Goal: Transaction & Acquisition: Purchase product/service

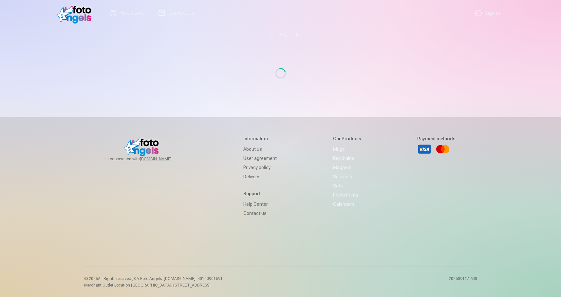
click at [485, 14] on link "Sign in" at bounding box center [487, 13] width 37 height 26
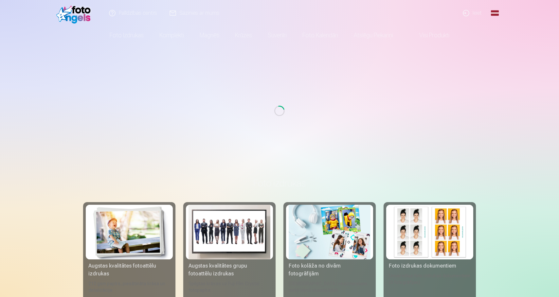
click at [474, 11] on link "Ieiet" at bounding box center [472, 13] width 31 height 26
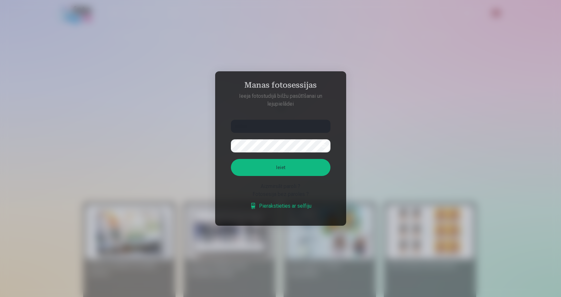
type input "******"
click at [425, 63] on div at bounding box center [280, 148] width 561 height 297
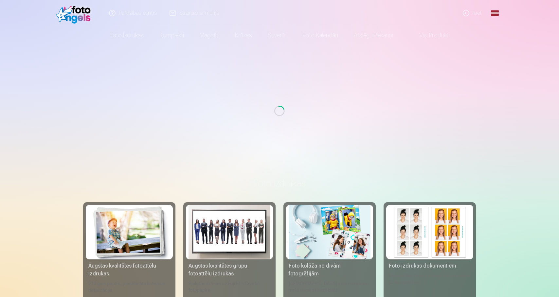
click at [479, 16] on link "Ieiet" at bounding box center [472, 13] width 31 height 26
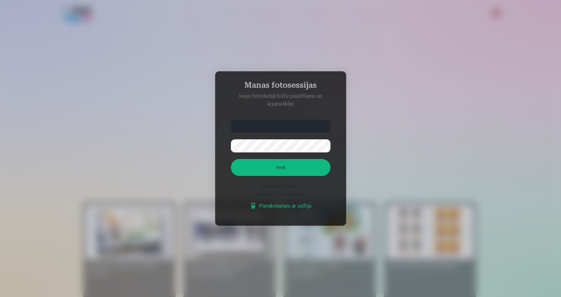
type input "**********"
click at [280, 168] on button "Ieiet" at bounding box center [281, 167] width 100 height 17
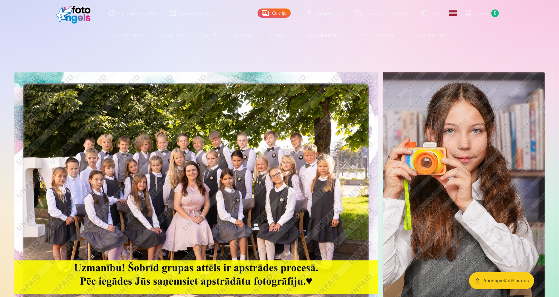
click at [130, 201] on img at bounding box center [196, 193] width 364 height 243
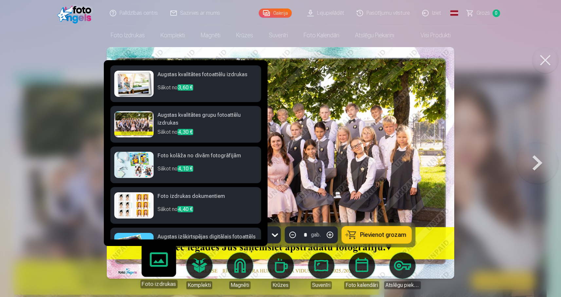
click at [155, 268] on link "Foto izdrukas" at bounding box center [159, 268] width 40 height 40
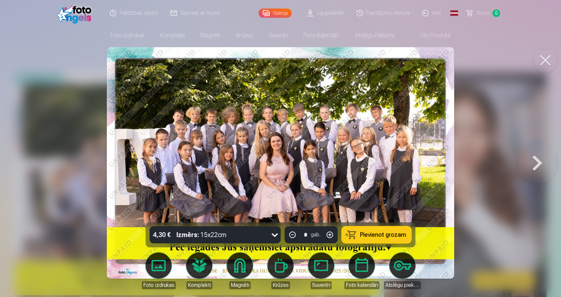
click at [548, 59] on button at bounding box center [545, 60] width 26 height 26
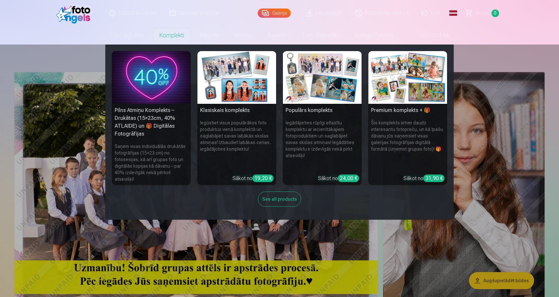
click at [144, 113] on h5 "Pilns Atmiņu Komplekts – Drukātas (15×23cm, 40% ATLAIDE) un 🎁 Digitālas Fotogrā…" at bounding box center [151, 122] width 79 height 37
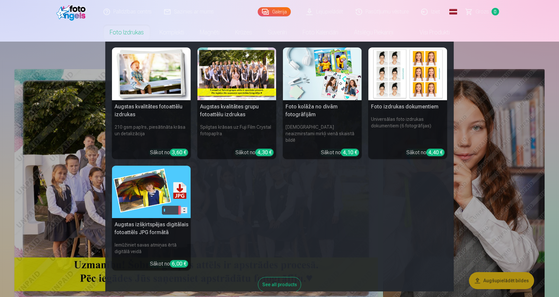
scroll to position [1, 0]
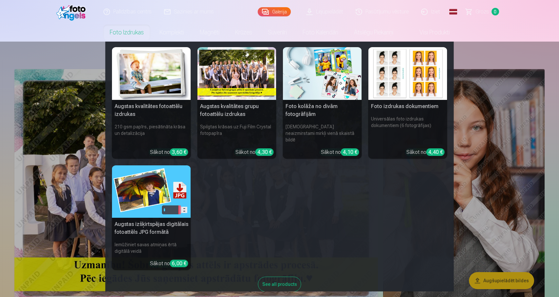
click at [46, 54] on nav "Augstas kvalitātes fotoattēlu izdrukas 210 gsm papīrs, piesātināta krāsa un det…" at bounding box center [279, 167] width 559 height 250
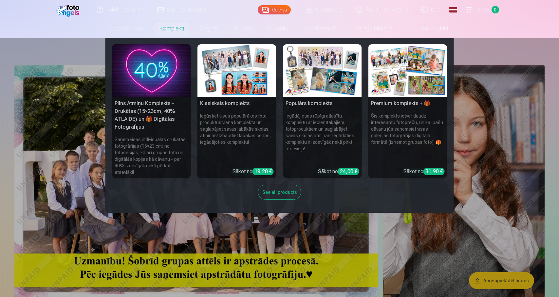
scroll to position [5, 0]
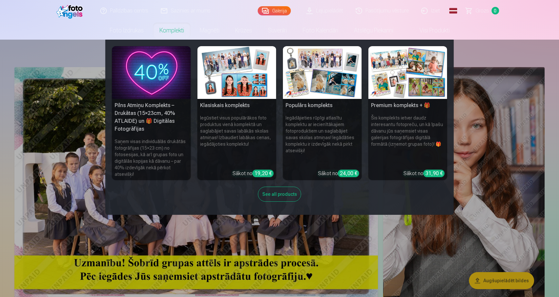
click at [280, 193] on div "See all products" at bounding box center [279, 194] width 43 height 15
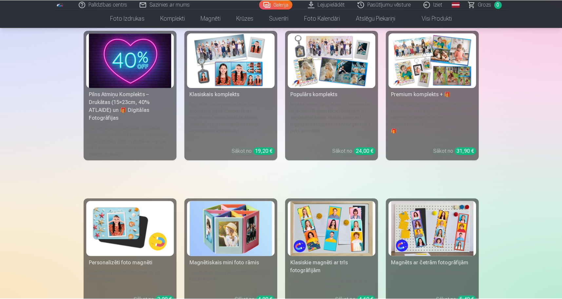
scroll to position [2220, 0]
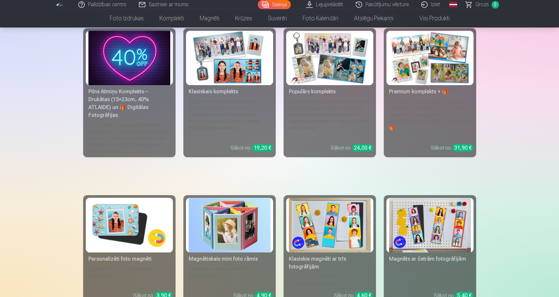
click at [117, 136] on div "Saņem visas individuālās drukātās fotogrāfijas (15×23 cm) no fotosesijas, kā ar…" at bounding box center [129, 138] width 87 height 33
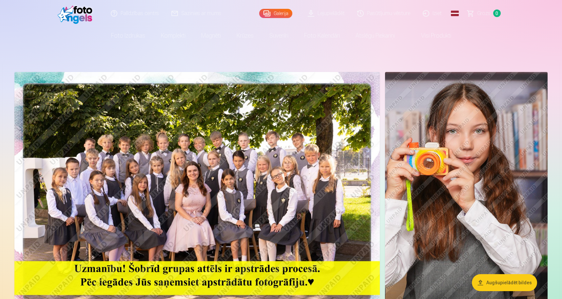
scroll to position [0, 0]
click at [332, 15] on link "Lejupielādēt" at bounding box center [326, 13] width 49 height 26
click at [433, 36] on link "Visi produkti" at bounding box center [430, 35] width 56 height 18
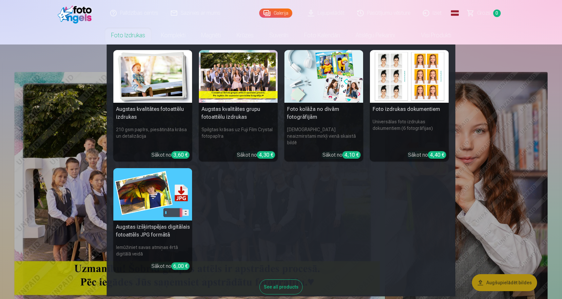
click at [138, 86] on img at bounding box center [152, 76] width 79 height 53
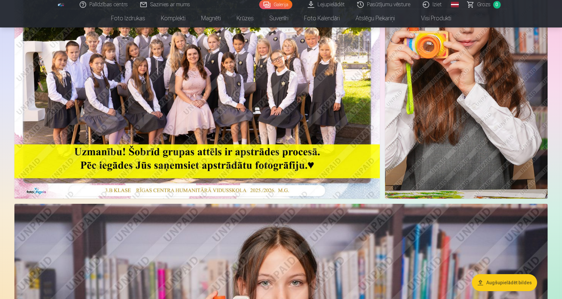
scroll to position [114, 0]
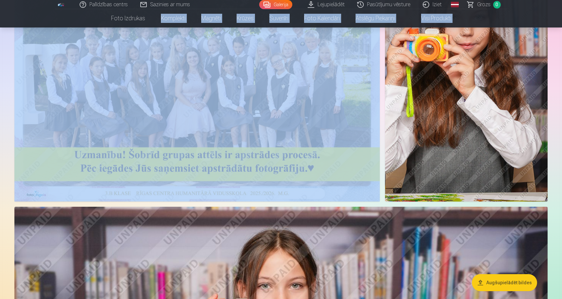
click at [260, 143] on img at bounding box center [196, 80] width 365 height 244
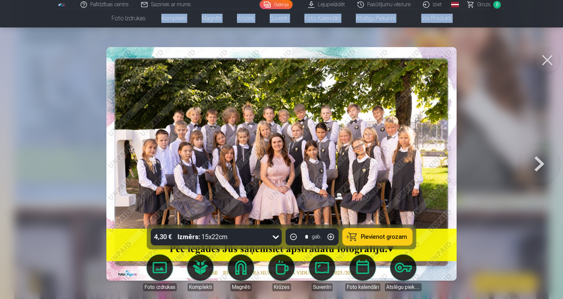
click at [393, 237] on span "Pievienot grozam" at bounding box center [384, 237] width 46 height 6
click at [549, 64] on button at bounding box center [547, 60] width 26 height 26
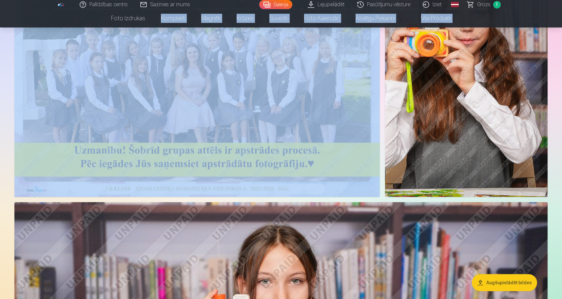
scroll to position [117, 0]
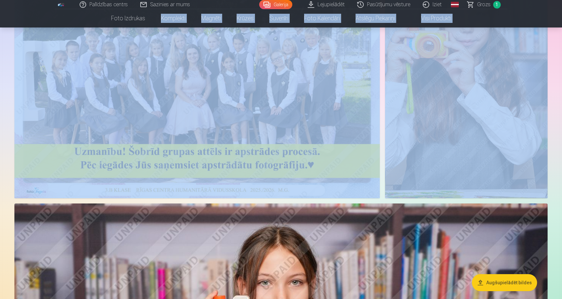
click at [432, 98] on img at bounding box center [466, 77] width 162 height 244
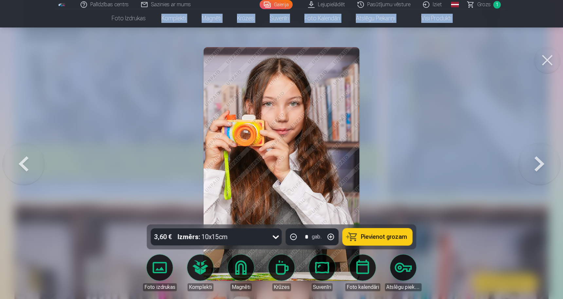
click at [378, 238] on span "Pievienot grozam" at bounding box center [384, 237] width 46 height 6
click at [546, 57] on button at bounding box center [547, 60] width 26 height 26
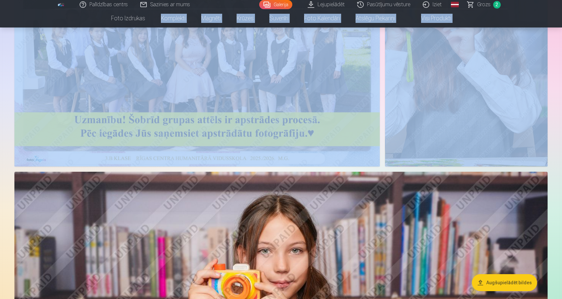
scroll to position [150, 0]
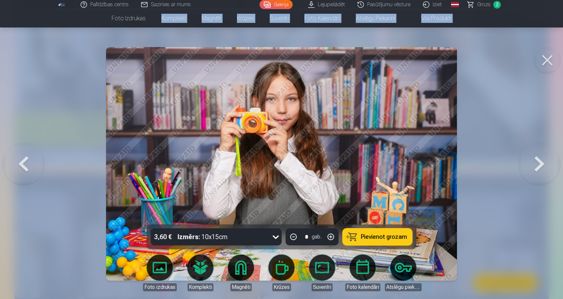
click at [362, 240] on button "Pievienot grozam" at bounding box center [378, 237] width 70 height 17
click at [547, 58] on button at bounding box center [547, 60] width 26 height 26
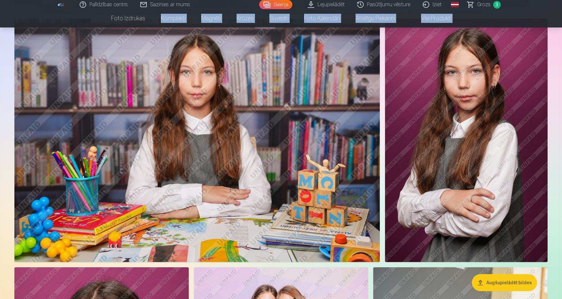
scroll to position [662, 0]
click at [284, 124] on img at bounding box center [196, 140] width 365 height 243
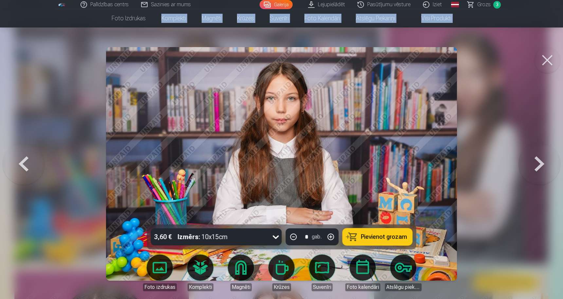
click at [378, 236] on span "Pievienot grozam" at bounding box center [384, 237] width 46 height 6
click at [544, 57] on button at bounding box center [547, 60] width 26 height 26
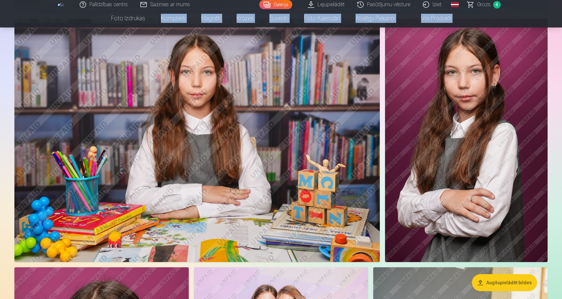
click at [423, 123] on img at bounding box center [466, 141] width 162 height 244
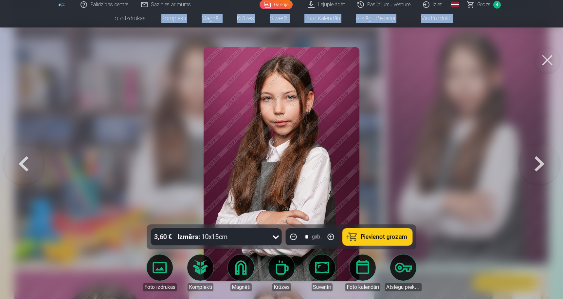
click at [372, 235] on span "Pievienot grozam" at bounding box center [384, 237] width 46 height 6
drag, startPoint x: 545, startPoint y: 59, endPoint x: 535, endPoint y: 65, distance: 12.1
click at [545, 59] on button at bounding box center [547, 60] width 26 height 26
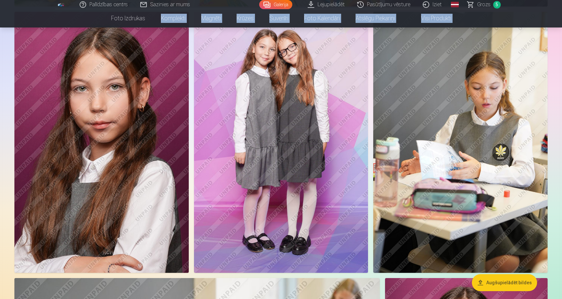
scroll to position [904, 0]
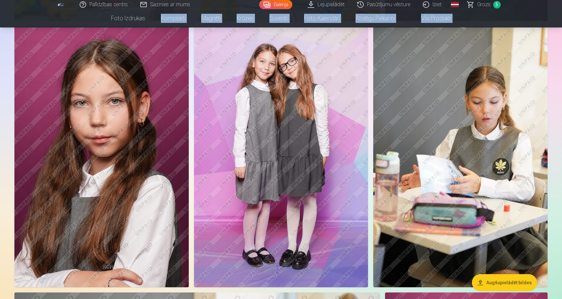
click at [107, 133] on img at bounding box center [101, 156] width 174 height 261
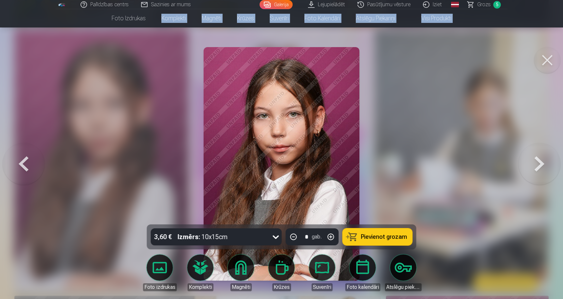
click at [379, 238] on span "Pievienot grozam" at bounding box center [384, 237] width 46 height 6
click at [552, 58] on button at bounding box center [547, 60] width 26 height 26
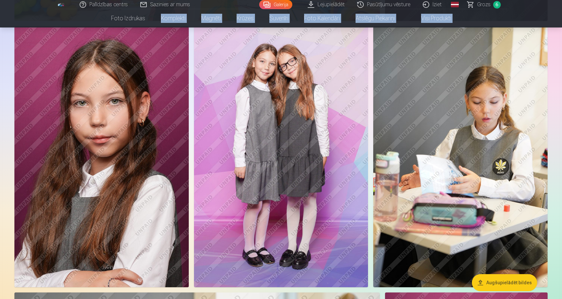
click at [305, 148] on img at bounding box center [281, 156] width 174 height 261
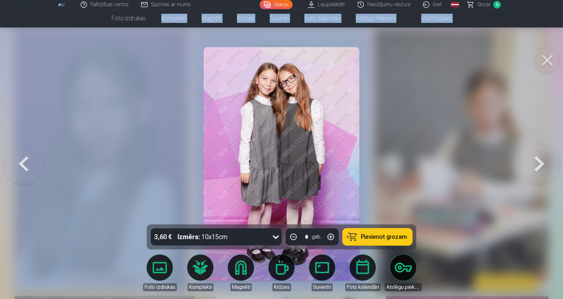
click at [376, 234] on span "Pievienot grozam" at bounding box center [384, 237] width 46 height 6
click at [543, 62] on button at bounding box center [547, 60] width 26 height 26
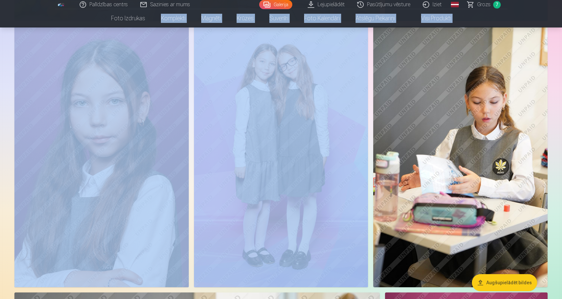
scroll to position [904, 0]
click at [427, 168] on img at bounding box center [460, 156] width 174 height 261
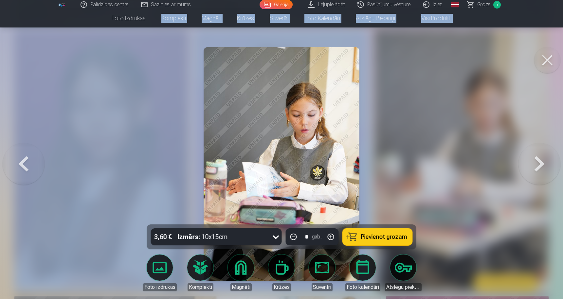
click at [367, 236] on span "Pievienot grozam" at bounding box center [384, 237] width 46 height 6
click at [550, 60] on button at bounding box center [547, 60] width 26 height 26
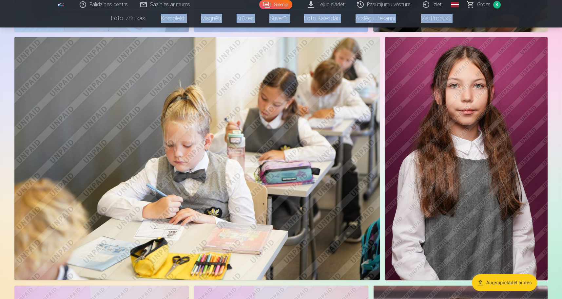
scroll to position [1158, 0]
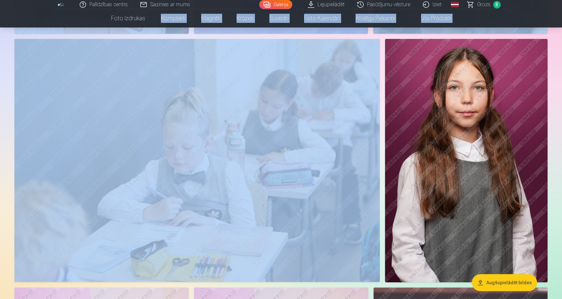
click at [252, 155] on img at bounding box center [196, 160] width 365 height 243
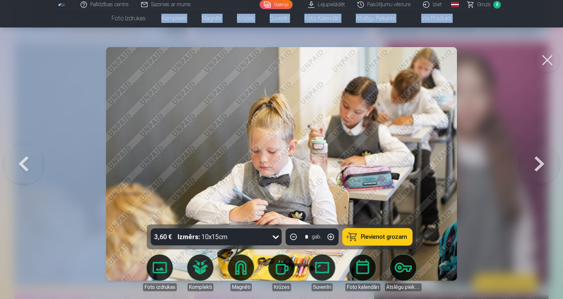
click at [379, 239] on span "Pievienot grozam" at bounding box center [384, 237] width 46 height 6
click at [545, 61] on button at bounding box center [547, 60] width 26 height 26
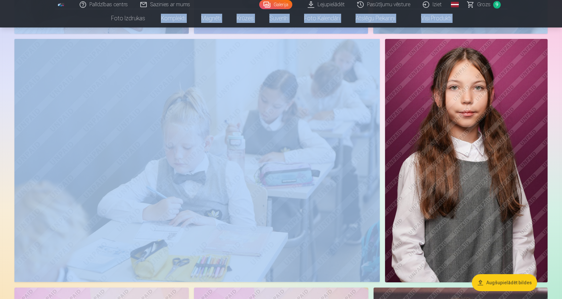
click at [429, 156] on img at bounding box center [466, 161] width 162 height 244
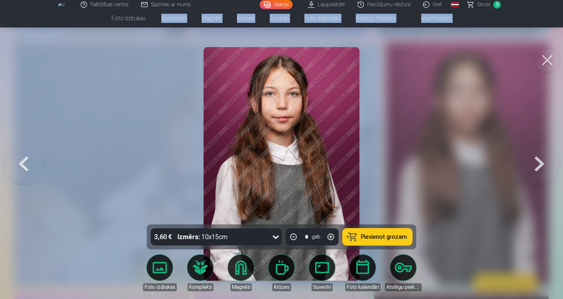
click at [353, 236] on button "Pievienot grozam" at bounding box center [378, 237] width 70 height 17
click at [552, 62] on button at bounding box center [547, 60] width 26 height 26
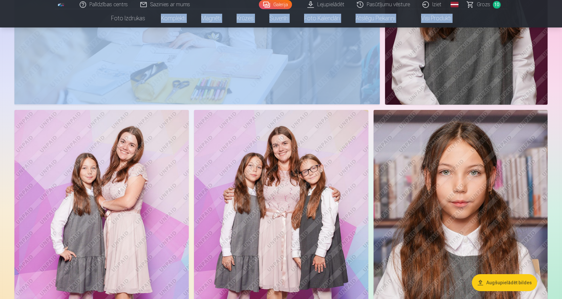
scroll to position [1341, 0]
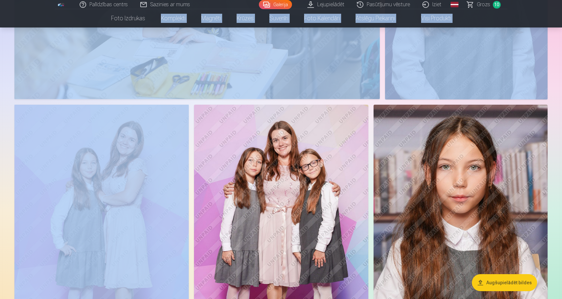
click at [76, 179] on img at bounding box center [101, 235] width 174 height 261
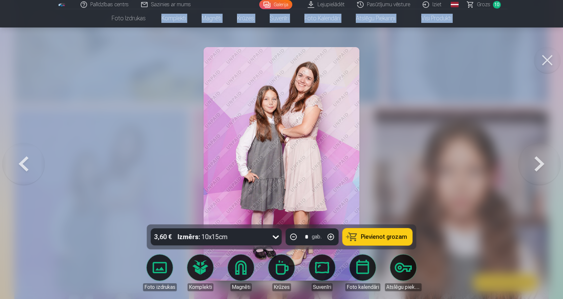
click at [363, 233] on button "Pievienot grozam" at bounding box center [378, 237] width 70 height 17
click at [543, 60] on button at bounding box center [547, 60] width 26 height 26
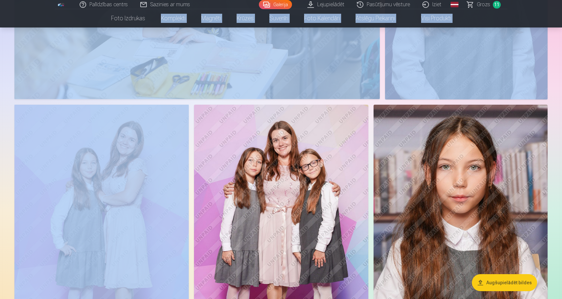
click at [286, 185] on img at bounding box center [281, 235] width 174 height 261
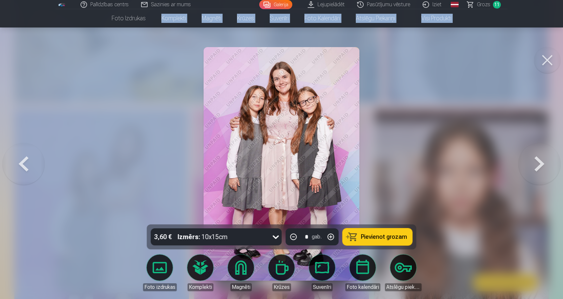
drag, startPoint x: 371, startPoint y: 237, endPoint x: 379, endPoint y: 235, distance: 8.5
click at [371, 237] on span "Pievienot grozam" at bounding box center [384, 237] width 46 height 6
click at [548, 60] on button at bounding box center [547, 60] width 26 height 26
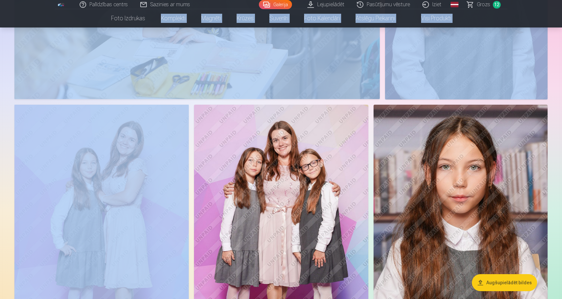
click at [438, 214] on img at bounding box center [460, 235] width 174 height 261
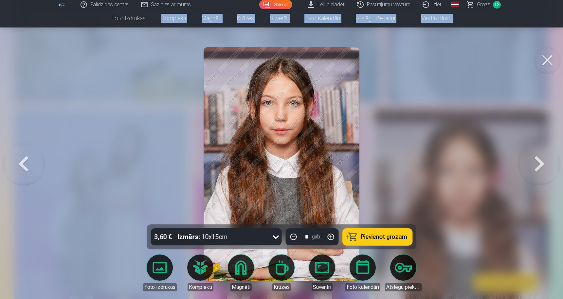
click at [397, 235] on span "Pievienot grozam" at bounding box center [384, 237] width 46 height 6
click at [545, 63] on button at bounding box center [547, 60] width 26 height 26
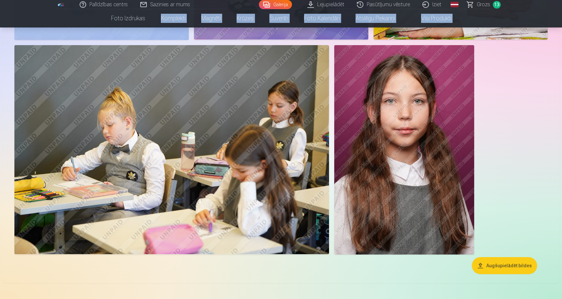
scroll to position [1670, 0]
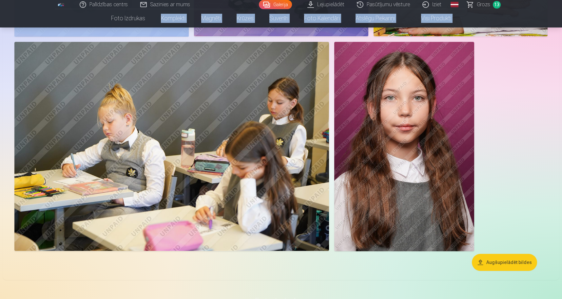
click at [230, 168] on img at bounding box center [171, 147] width 314 height 210
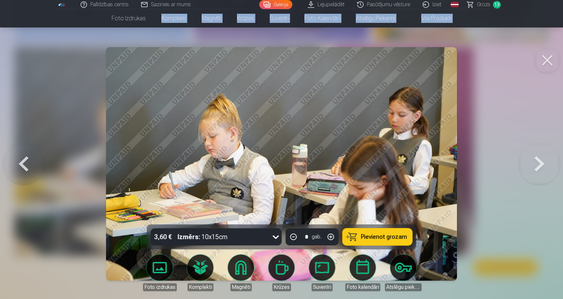
click at [384, 237] on span "Pievienot grozam" at bounding box center [384, 237] width 46 height 6
click at [548, 60] on button at bounding box center [547, 60] width 26 height 26
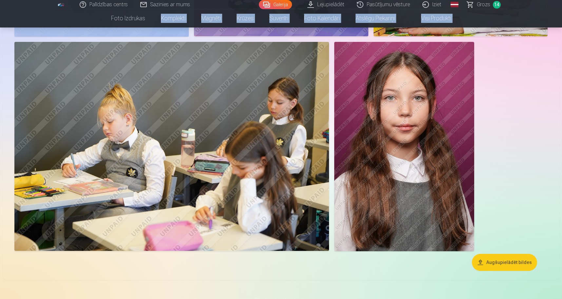
click at [418, 130] on img at bounding box center [404, 147] width 140 height 210
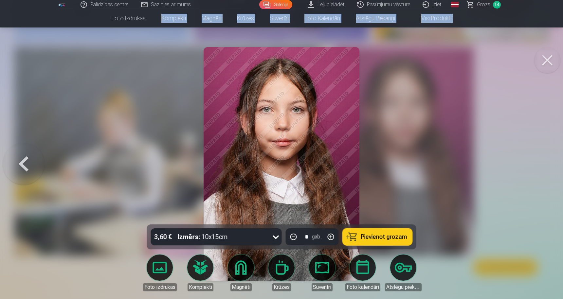
click at [369, 235] on span "Pievienot grozam" at bounding box center [384, 237] width 46 height 6
click at [394, 235] on span "Pievienot grozam" at bounding box center [384, 237] width 46 height 6
click at [546, 59] on button at bounding box center [547, 60] width 26 height 26
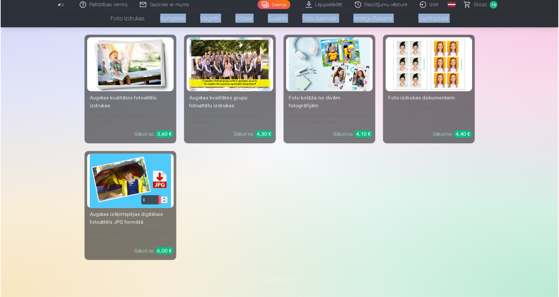
scroll to position [1974, 0]
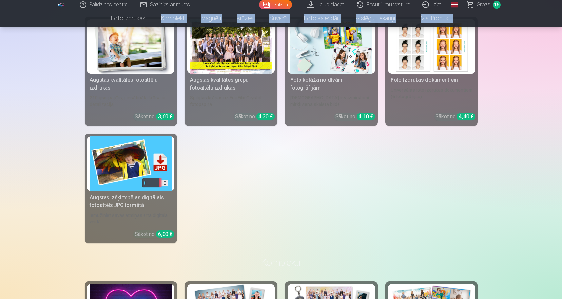
click at [482, 4] on span "Grozs" at bounding box center [482, 5] width 13 height 8
click at [498, 3] on span "16" at bounding box center [497, 5] width 8 height 8
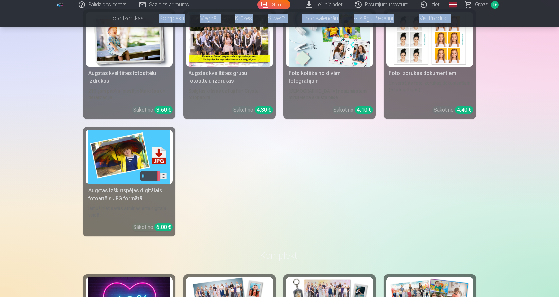
click at [469, 4] on link "Grozs 16" at bounding box center [482, 4] width 46 height 9
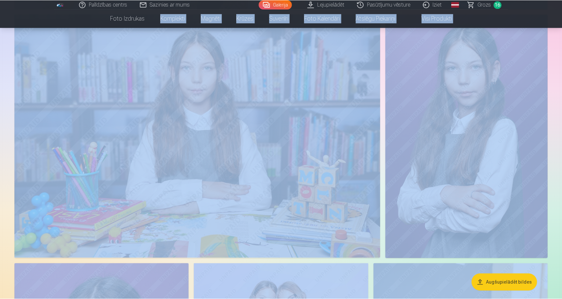
scroll to position [603, 0]
